Goal: Task Accomplishment & Management: Manage account settings

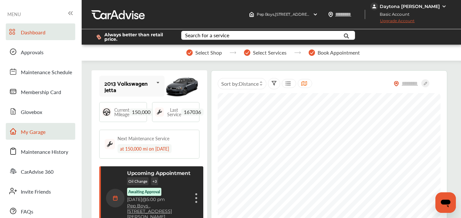
click at [30, 129] on span "My Garage" at bounding box center [33, 132] width 25 height 8
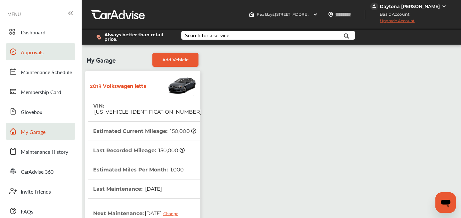
click at [37, 54] on span "Approvals" at bounding box center [32, 52] width 23 height 8
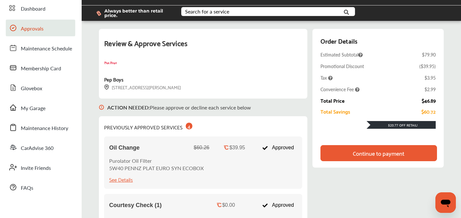
scroll to position [25, 0]
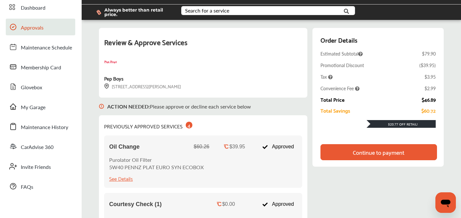
click at [370, 150] on div "Continue to payment" at bounding box center [379, 152] width 52 height 6
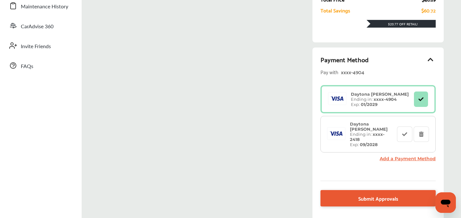
scroll to position [157, 0]
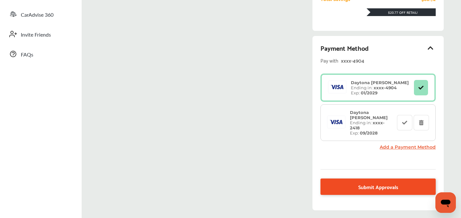
click at [369, 182] on span "Submit Approvals" at bounding box center [379, 186] width 40 height 9
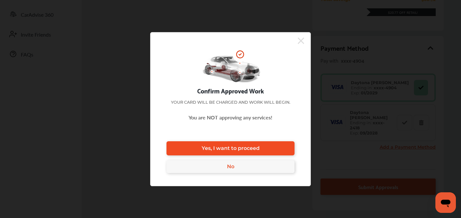
click at [212, 146] on span "Yes, I want to proceed" at bounding box center [231, 148] width 58 height 6
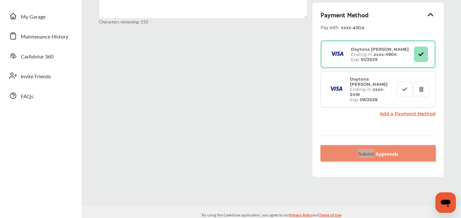
click at [212, 146] on div "ACTION NEEDED : Please approve or decline each service below Characters remaini…" at bounding box center [271, 70] width 345 height 225
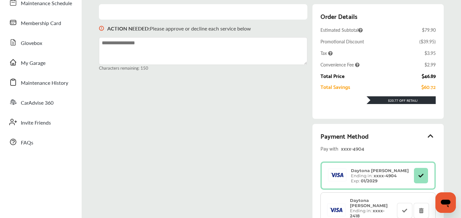
scroll to position [50, 0]
